Goal: Task Accomplishment & Management: Manage account settings

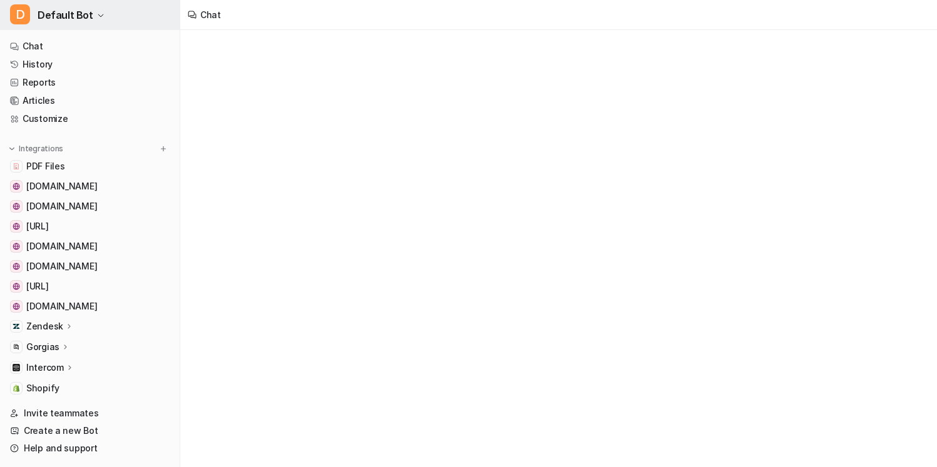
click at [112, 21] on button "D Default Bot" at bounding box center [90, 15] width 180 height 30
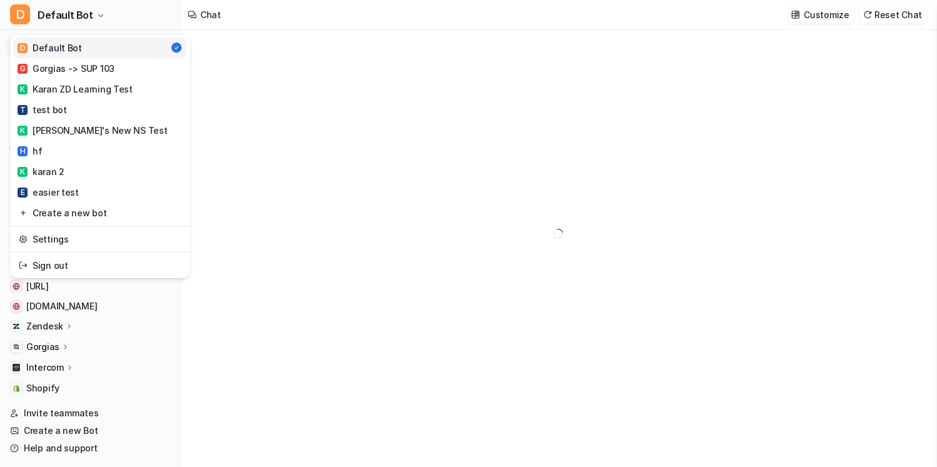
type textarea "**********"
click at [103, 239] on link "Settings" at bounding box center [100, 239] width 173 height 21
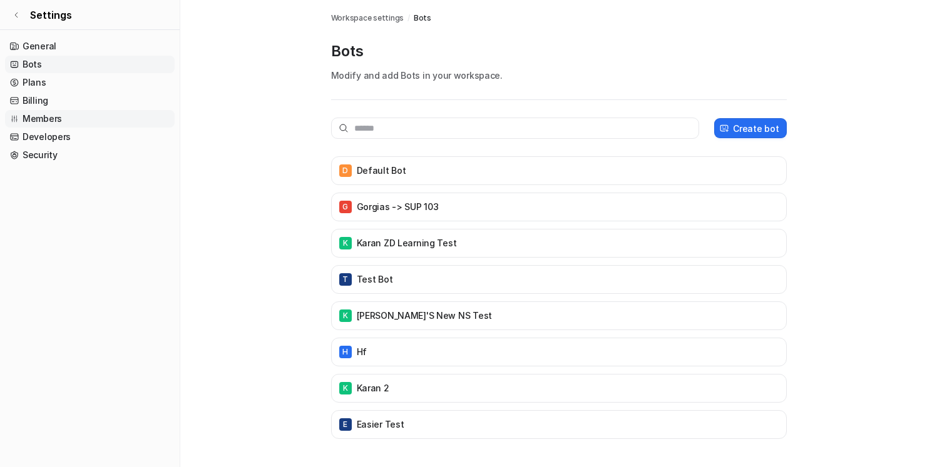
click at [86, 119] on link "Members" at bounding box center [90, 119] width 170 height 18
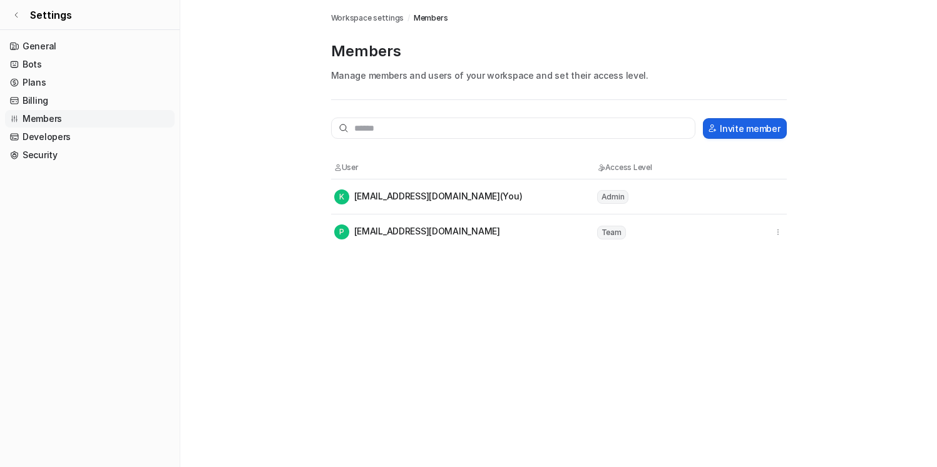
click at [760, 129] on button "Invite member" at bounding box center [744, 128] width 83 height 21
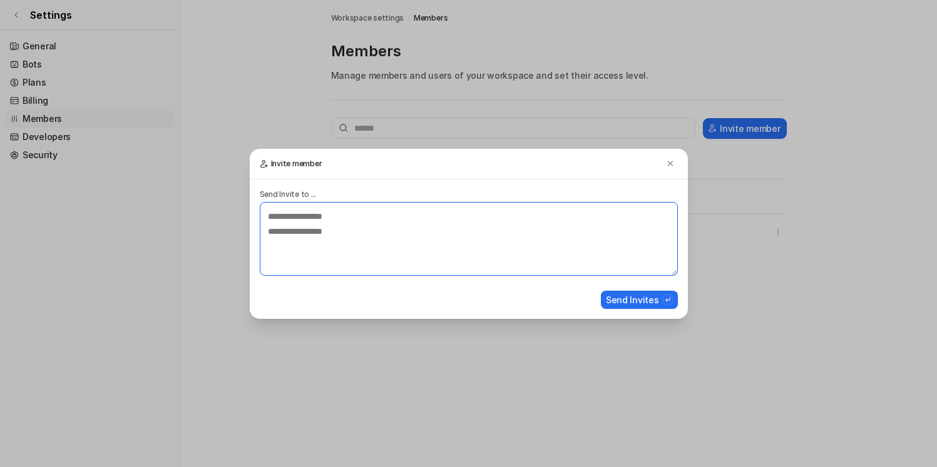
click at [503, 236] on textarea at bounding box center [469, 239] width 418 height 74
type textarea "**********"
click at [651, 300] on button "Send Invites" at bounding box center [639, 300] width 77 height 18
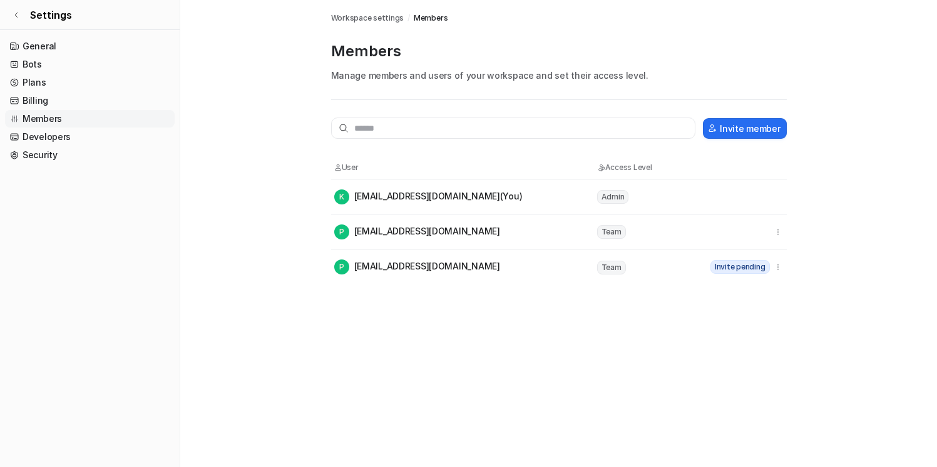
drag, startPoint x: 348, startPoint y: 265, endPoint x: 550, endPoint y: 287, distance: 203.3
click at [550, 287] on div "Members Workspace settings / Members Members Manage members and users of your w…" at bounding box center [468, 233] width 937 height 467
drag, startPoint x: 487, startPoint y: 269, endPoint x: 330, endPoint y: 269, distance: 157.0
click at [331, 269] on tr "P [EMAIL_ADDRESS][DOMAIN_NAME] Team Invite pending" at bounding box center [558, 267] width 455 height 35
click at [452, 267] on div "P [EMAIL_ADDRESS][DOMAIN_NAME]" at bounding box center [417, 267] width 166 height 15
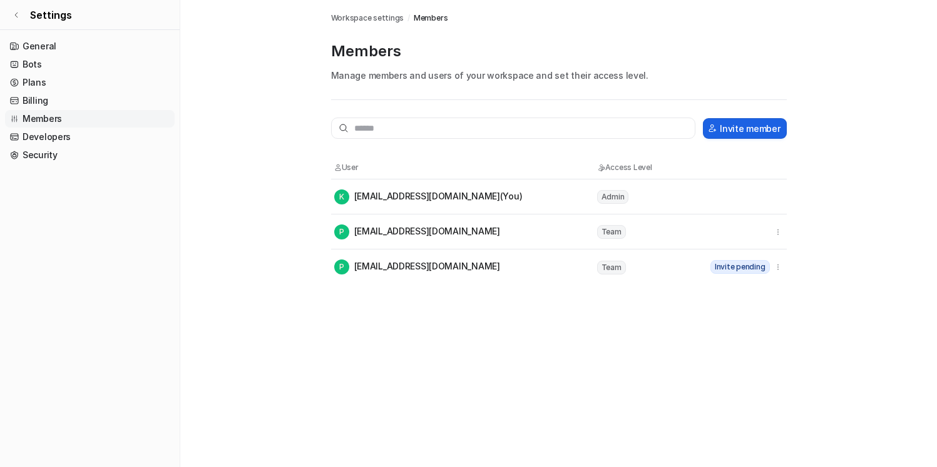
click at [743, 121] on button "Invite member" at bounding box center [744, 128] width 83 height 21
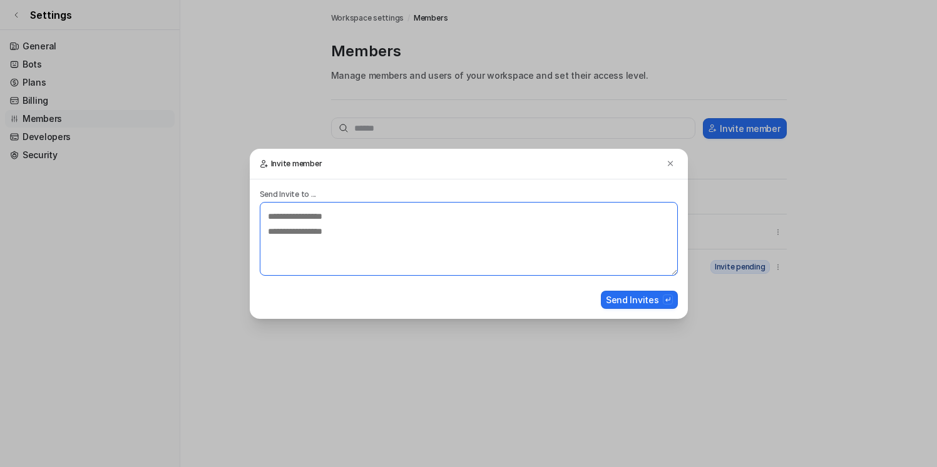
click at [477, 211] on textarea at bounding box center [469, 239] width 418 height 74
type textarea "*****"
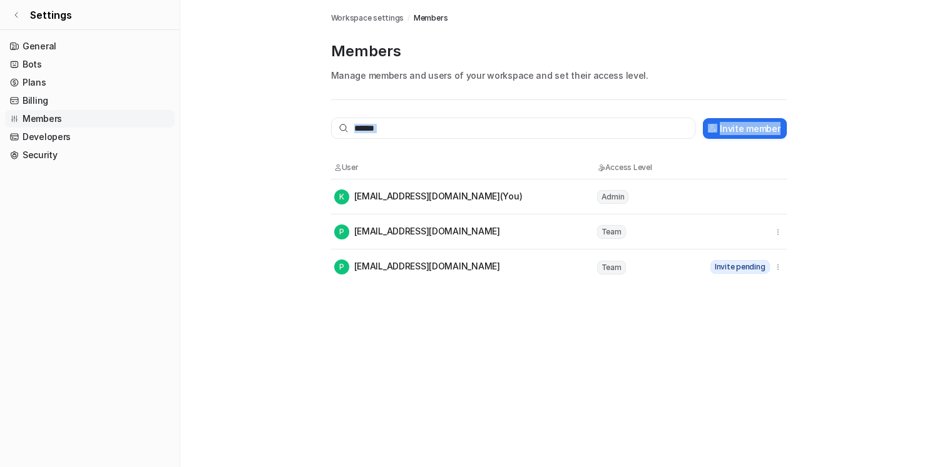
drag, startPoint x: 823, startPoint y: 281, endPoint x: 499, endPoint y: 126, distance: 359.3
click at [498, 126] on main "Workspace settings / Members Members Manage members and users of your workspace…" at bounding box center [558, 142] width 756 height 285
click at [499, 131] on input "text" at bounding box center [513, 128] width 365 height 21
drag, startPoint x: 322, startPoint y: 155, endPoint x: 734, endPoint y: 305, distance: 439.0
click at [730, 304] on div "Members Workspace settings / Members Members Manage members and users of your w…" at bounding box center [468, 233] width 937 height 467
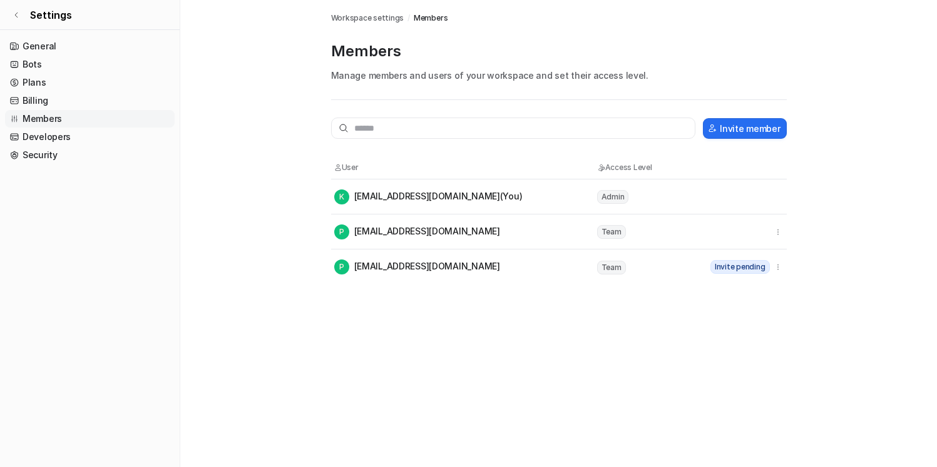
click at [800, 311] on div "Members Workspace settings / Members Members Manage members and users of your w…" at bounding box center [468, 233] width 937 height 467
drag, startPoint x: 802, startPoint y: 295, endPoint x: 304, endPoint y: 157, distance: 516.7
click at [303, 157] on div "Members Workspace settings / Members Members Manage members and users of your w…" at bounding box center [468, 233] width 937 height 467
click at [304, 157] on main "Workspace settings / Members Members Manage members and users of your workspace…" at bounding box center [558, 142] width 756 height 285
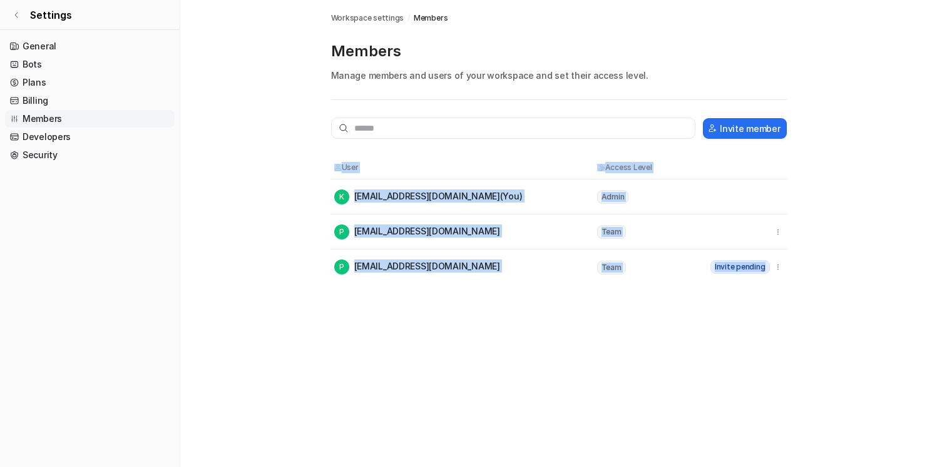
drag, startPoint x: 304, startPoint y: 157, endPoint x: 783, endPoint y: 315, distance: 503.9
click at [790, 317] on div "Members Workspace settings / Members Members Manage members and users of your w…" at bounding box center [468, 233] width 937 height 467
click at [783, 315] on div "Members Workspace settings / Members Members Manage members and users of your w…" at bounding box center [468, 233] width 937 height 467
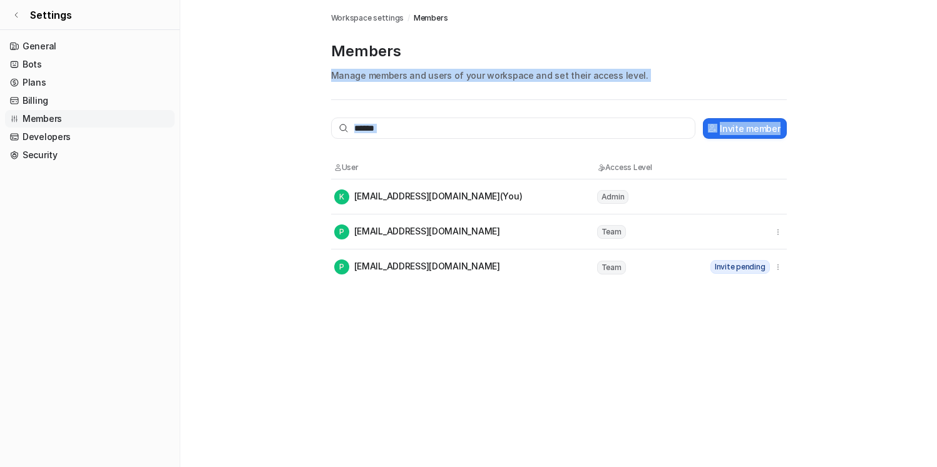
drag, startPoint x: 836, startPoint y: 292, endPoint x: 356, endPoint y: 59, distance: 533.0
click at [355, 60] on div "Members Workspace settings / Members Members Manage members and users of your w…" at bounding box center [468, 233] width 937 height 467
click at [356, 59] on p "Members" at bounding box center [558, 51] width 455 height 20
drag, startPoint x: 324, startPoint y: 53, endPoint x: 760, endPoint y: 329, distance: 515.8
click at [760, 329] on div "Members Workspace settings / Members Members Manage members and users of your w…" at bounding box center [468, 233] width 937 height 467
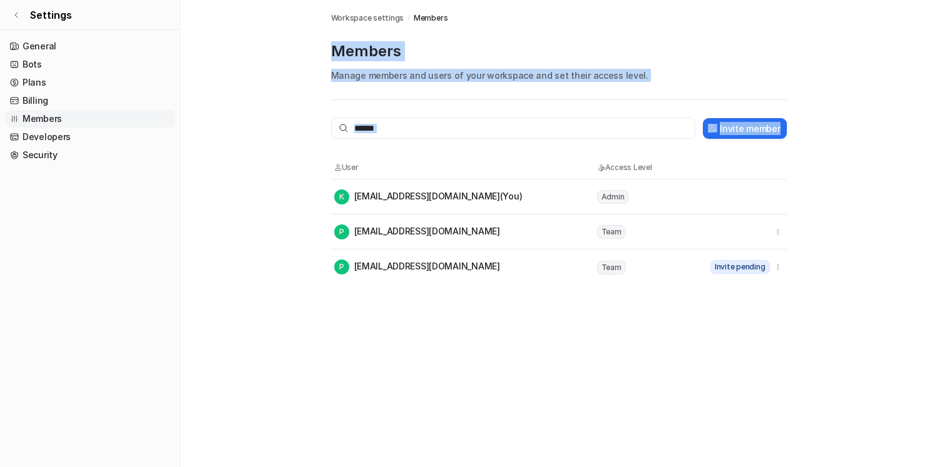
click at [760, 329] on div "Members Workspace settings / Members Members Manage members and users of your w…" at bounding box center [468, 233] width 937 height 467
drag, startPoint x: 845, startPoint y: 287, endPoint x: 458, endPoint y: 28, distance: 465.7
click at [457, 28] on div "Members Workspace settings / Members Members Manage members and users of your w…" at bounding box center [468, 233] width 937 height 467
click at [458, 28] on div "Workspace settings / Members Members Manage members and users of your workspace…" at bounding box center [558, 142] width 455 height 285
drag, startPoint x: 480, startPoint y: 102, endPoint x: 758, endPoint y: 285, distance: 332.8
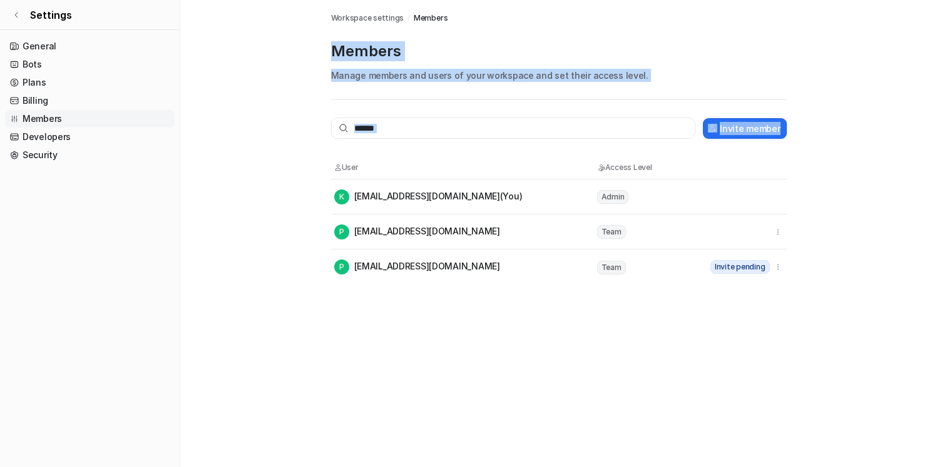
click at [768, 288] on div "Members Workspace settings / Members Members Manage members and users of your w…" at bounding box center [468, 233] width 937 height 467
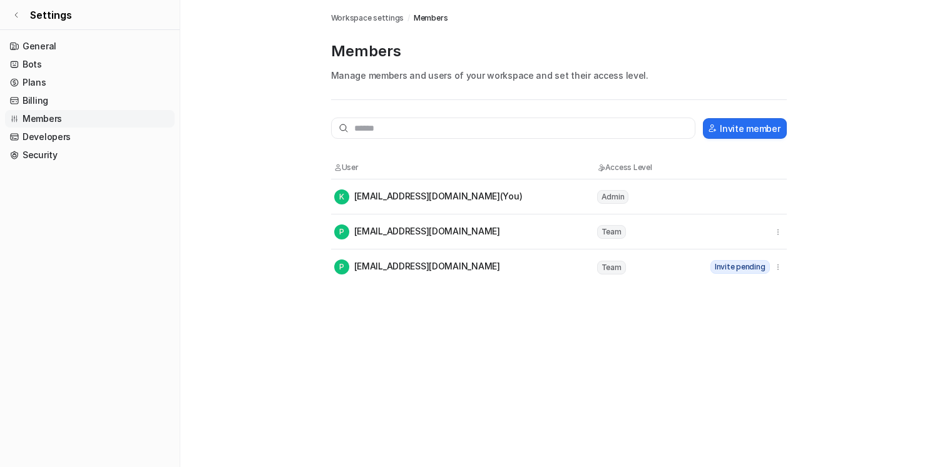
click at [792, 291] on div "Members Workspace settings / Members Members Manage members and users of your w…" at bounding box center [468, 233] width 937 height 467
click at [818, 273] on main "Workspace settings / Members Members Manage members and users of your workspace…" at bounding box center [558, 142] width 756 height 285
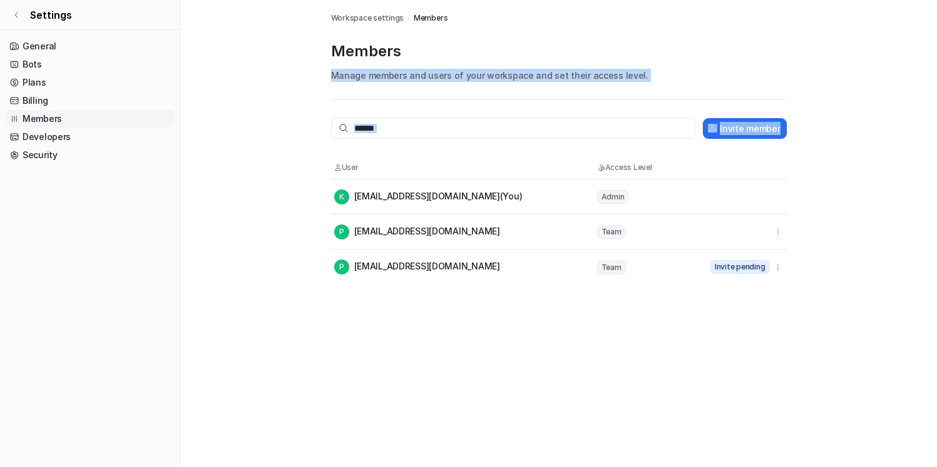
drag, startPoint x: 831, startPoint y: 288, endPoint x: 492, endPoint y: 56, distance: 411.4
click at [492, 56] on div "Members Workspace settings / Members Members Manage members and users of your w…" at bounding box center [468, 233] width 937 height 467
click at [492, 58] on p "Members" at bounding box center [558, 51] width 455 height 20
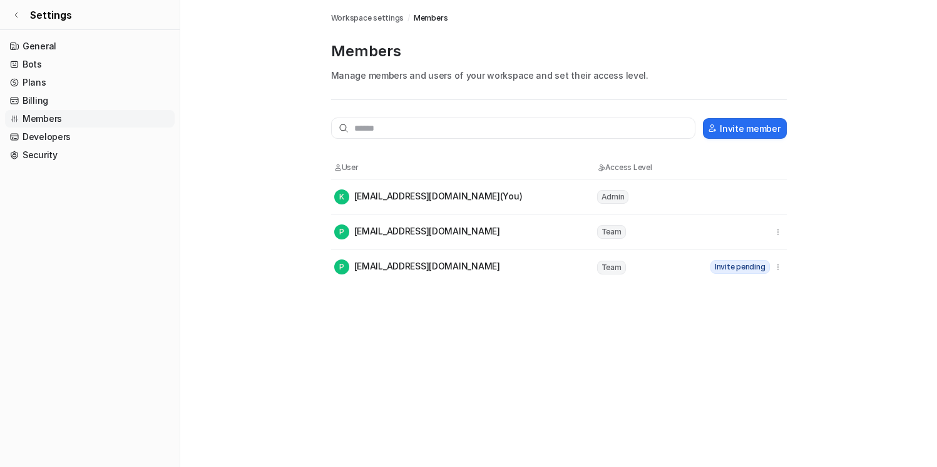
click at [363, 18] on span "Workspace settings" at bounding box center [367, 18] width 73 height 11
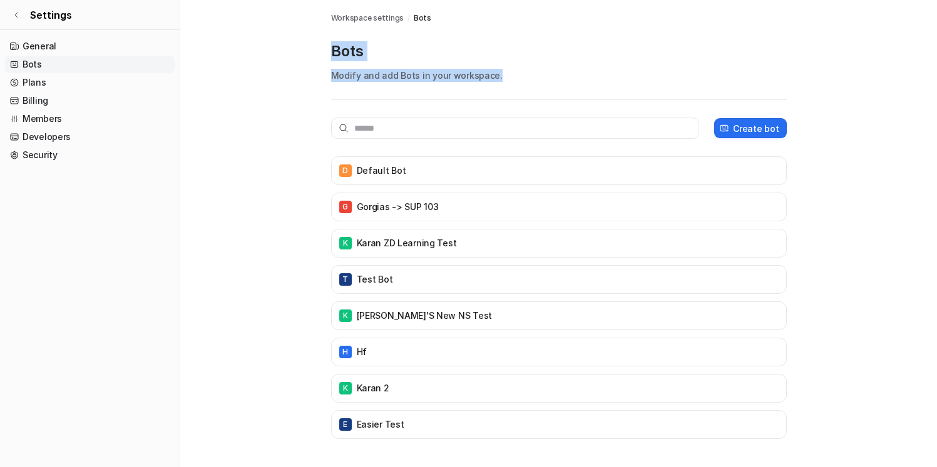
drag, startPoint x: 526, startPoint y: 74, endPoint x: 429, endPoint y: 24, distance: 108.6
click at [429, 24] on div "Workspace settings / Bots Bots Modify and add Bots in your workspace. Create bo…" at bounding box center [558, 232] width 455 height 464
click at [445, 53] on p "Bots" at bounding box center [558, 51] width 455 height 20
drag, startPoint x: 521, startPoint y: 76, endPoint x: 347, endPoint y: 49, distance: 175.9
click at [347, 49] on div "Bots Modify and add Bots in your workspace." at bounding box center [558, 70] width 455 height 59
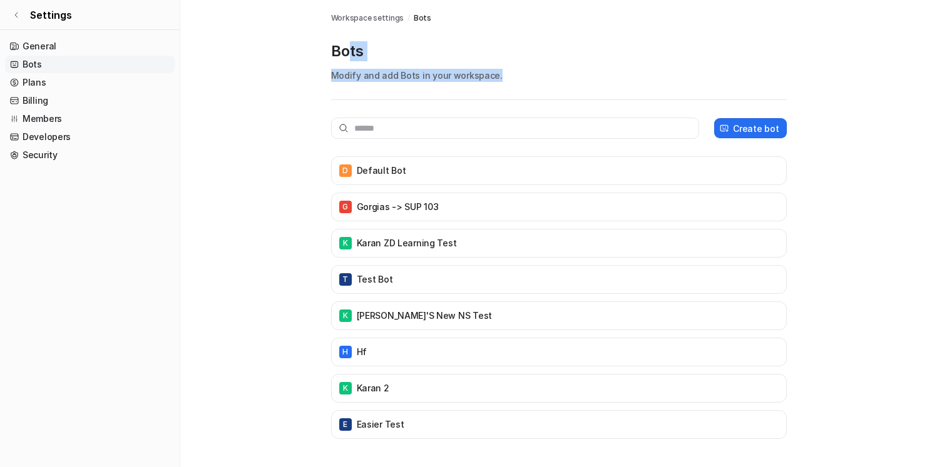
click at [347, 49] on p "Bots" at bounding box center [558, 51] width 455 height 20
drag, startPoint x: 320, startPoint y: 52, endPoint x: 526, endPoint y: 82, distance: 208.0
click at [526, 82] on div "Workspace settings / Bots Bots Modify and add Bots in your workspace. Create bo…" at bounding box center [558, 232] width 475 height 464
click at [526, 82] on div "Bots Modify and add Bots in your workspace." at bounding box center [558, 70] width 455 height 59
drag, startPoint x: 538, startPoint y: 74, endPoint x: 306, endPoint y: 51, distance: 233.3
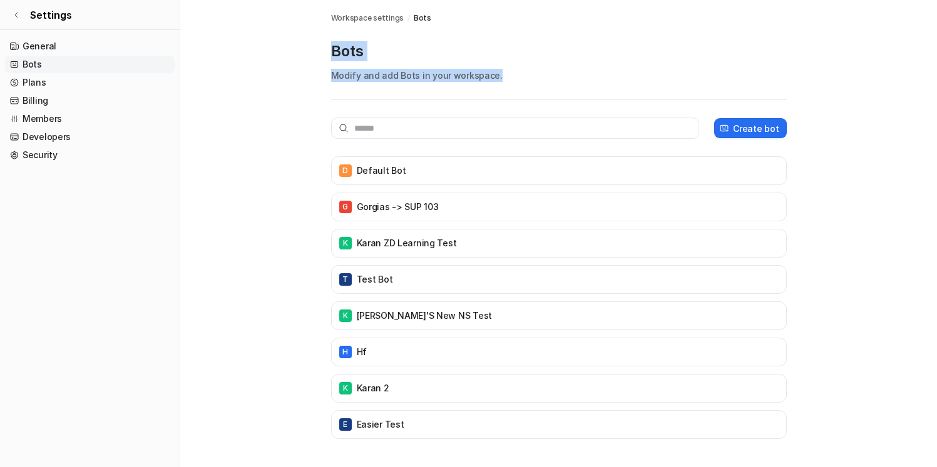
click at [306, 51] on main "Workspace settings / Bots Bots Modify and add Bots in your workspace. Create bo…" at bounding box center [558, 232] width 756 height 464
drag, startPoint x: 333, startPoint y: 51, endPoint x: 514, endPoint y: 71, distance: 181.8
click at [516, 71] on div "Bots Modify and add Bots in your workspace." at bounding box center [558, 70] width 455 height 59
click at [514, 71] on p "Modify and add Bots in your workspace." at bounding box center [558, 75] width 455 height 13
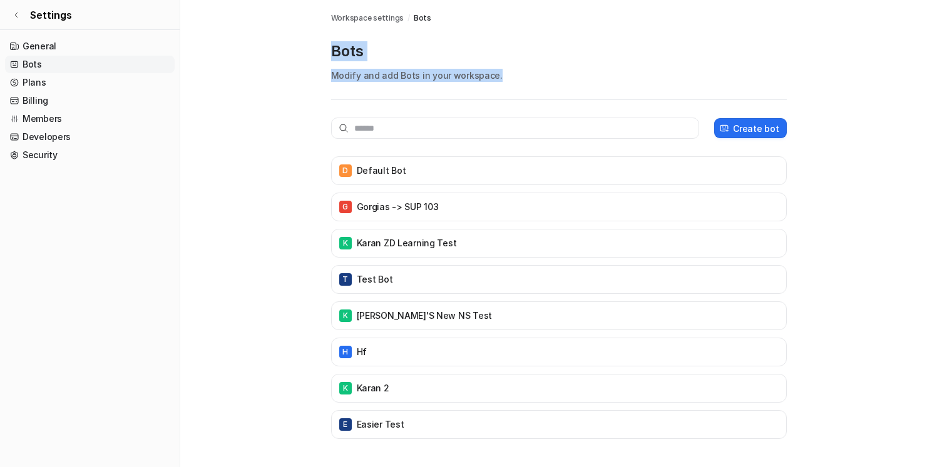
drag, startPoint x: 532, startPoint y: 73, endPoint x: 273, endPoint y: 46, distance: 260.4
click at [272, 46] on main "Workspace settings / Bots Bots Modify and add Bots in your workspace. Create bo…" at bounding box center [558, 232] width 756 height 464
click at [273, 46] on main "Workspace settings / Bots Bots Modify and add Bots in your workspace. Create bo…" at bounding box center [558, 232] width 756 height 464
drag, startPoint x: 317, startPoint y: 48, endPoint x: 485, endPoint y: 86, distance: 172.0
click at [485, 87] on main "Workspace settings / Bots Bots Modify and add Bots in your workspace. Create bo…" at bounding box center [558, 232] width 756 height 464
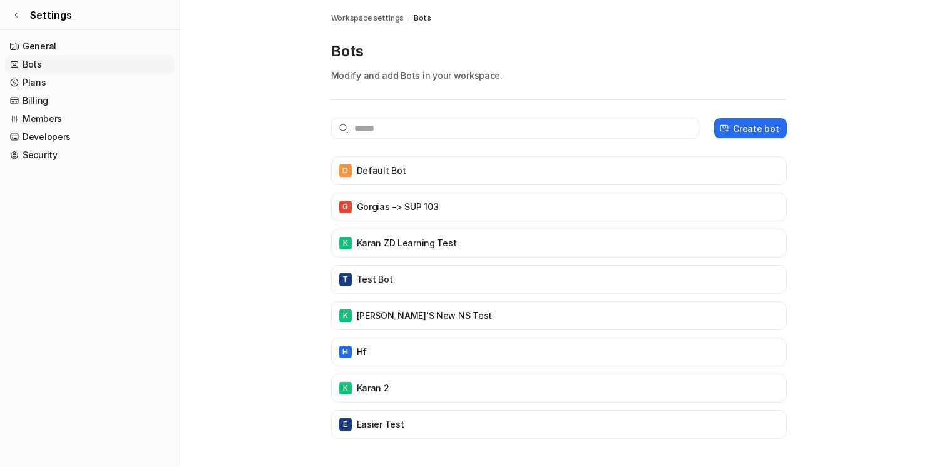
click at [508, 74] on p "Modify and add Bots in your workspace." at bounding box center [558, 75] width 455 height 13
drag, startPoint x: 517, startPoint y: 79, endPoint x: 298, endPoint y: 66, distance: 218.7
click at [298, 66] on main "Workspace settings / Bots Bots Modify and add Bots in your workspace. Create bo…" at bounding box center [558, 232] width 756 height 464
click at [324, 61] on div "Workspace settings / Bots Bots Modify and add Bots in your workspace. Create bo…" at bounding box center [558, 232] width 475 height 464
drag, startPoint x: 324, startPoint y: 48, endPoint x: 529, endPoint y: 75, distance: 206.3
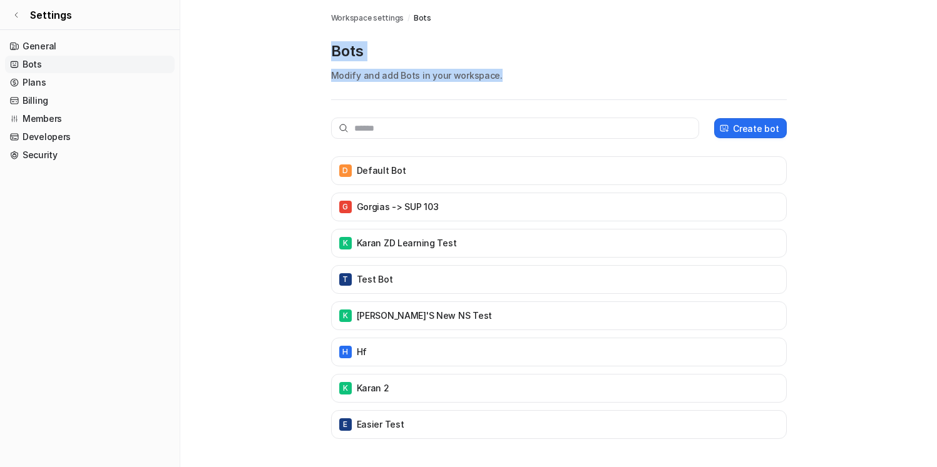
click at [529, 75] on div "Workspace settings / Bots Bots Modify and add Bots in your workspace. Create bo…" at bounding box center [558, 232] width 475 height 464
click at [529, 75] on p "Modify and add Bots in your workspace." at bounding box center [558, 75] width 455 height 13
drag, startPoint x: 539, startPoint y: 75, endPoint x: 304, endPoint y: 53, distance: 236.3
click at [303, 53] on main "Workspace settings / Bots Bots Modify and add Bots in your workspace. Create bo…" at bounding box center [558, 232] width 756 height 464
click at [304, 53] on main "Workspace settings / Bots Bots Modify and add Bots in your workspace. Create bo…" at bounding box center [558, 232] width 756 height 464
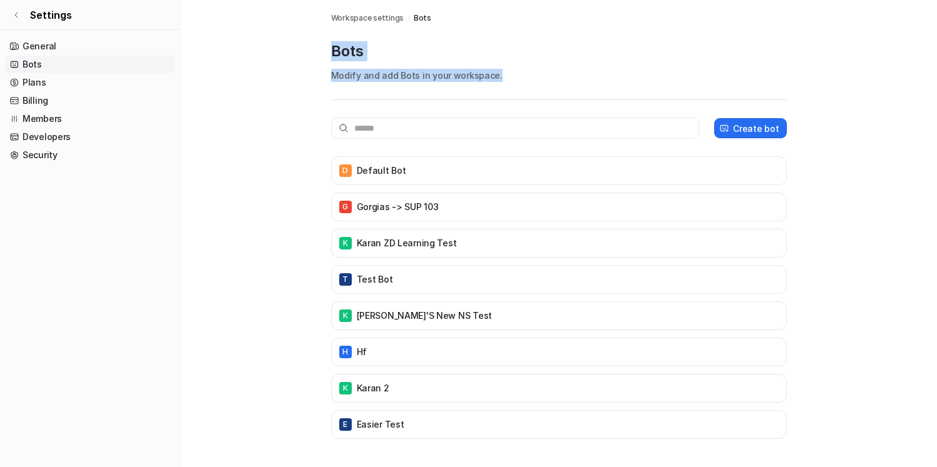
drag, startPoint x: 304, startPoint y: 53, endPoint x: 569, endPoint y: 75, distance: 266.2
click at [569, 75] on main "Workspace settings / Bots Bots Modify and add Bots in your workspace. Create bo…" at bounding box center [558, 232] width 756 height 464
click at [569, 75] on p "Modify and add Bots in your workspace." at bounding box center [558, 75] width 455 height 13
